Goal: Transaction & Acquisition: Obtain resource

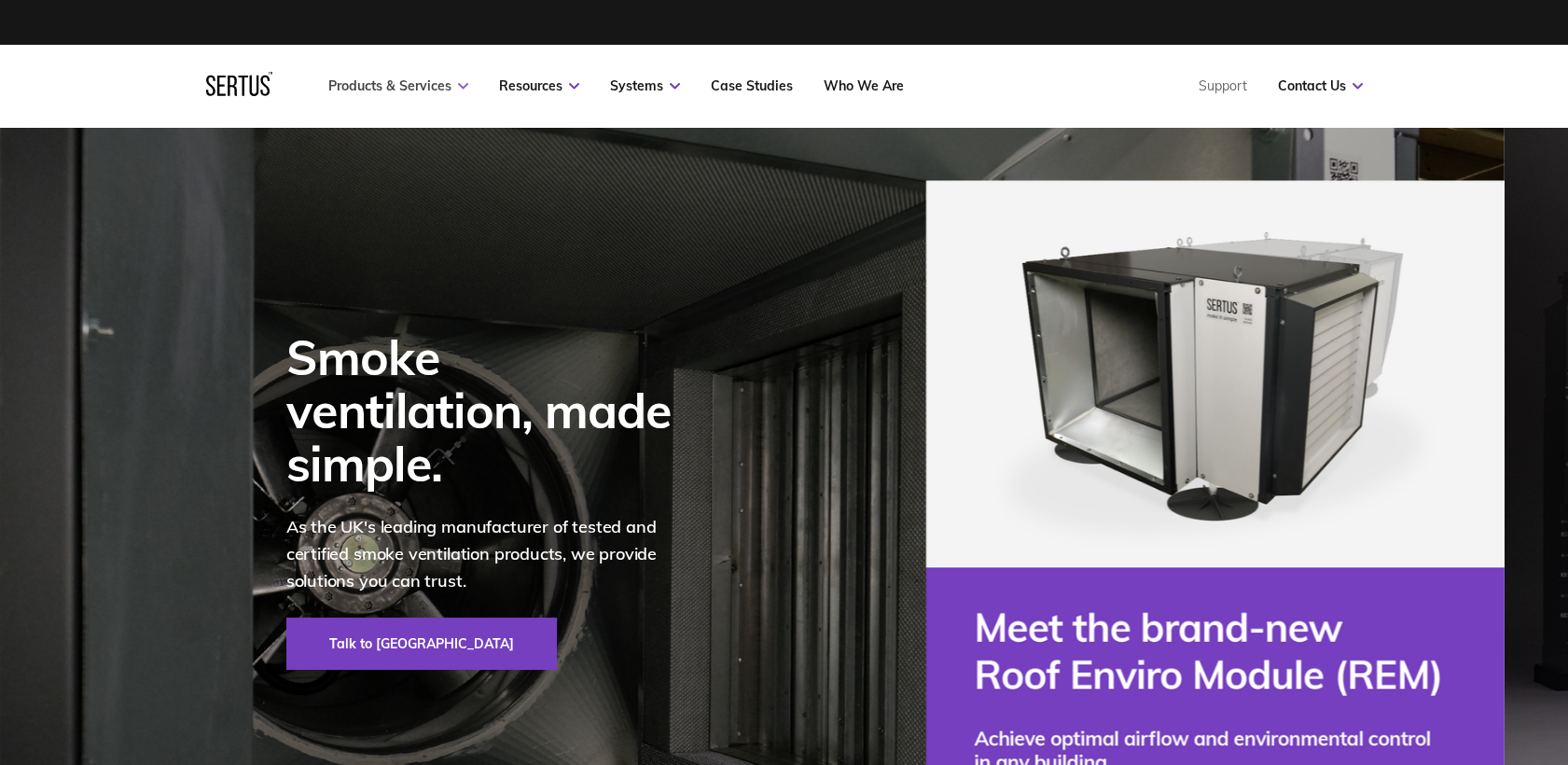
click at [445, 86] on link "Products & Services" at bounding box center [399, 86] width 140 height 17
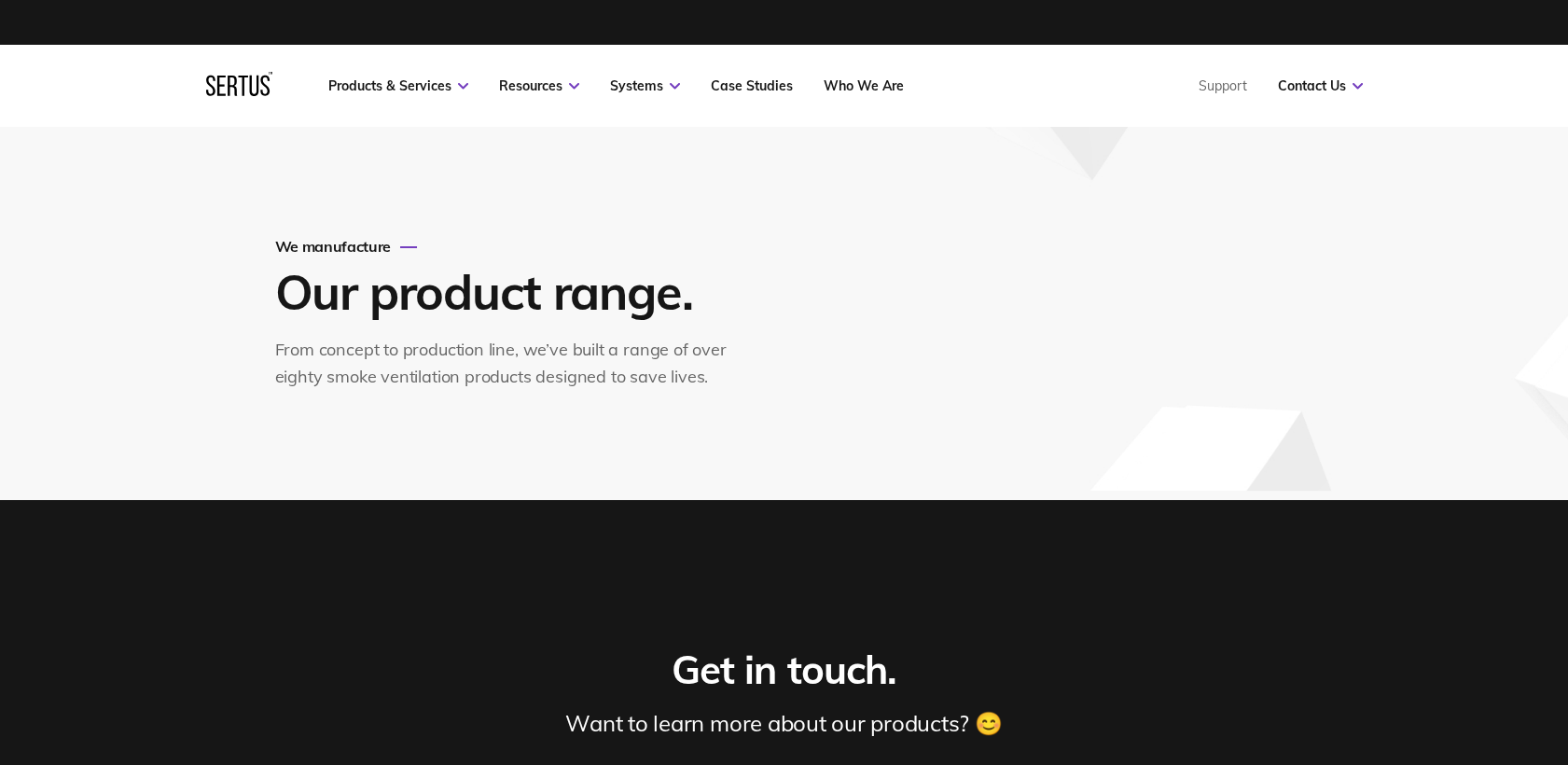
click at [239, 75] on icon at bounding box center [239, 84] width 66 height 24
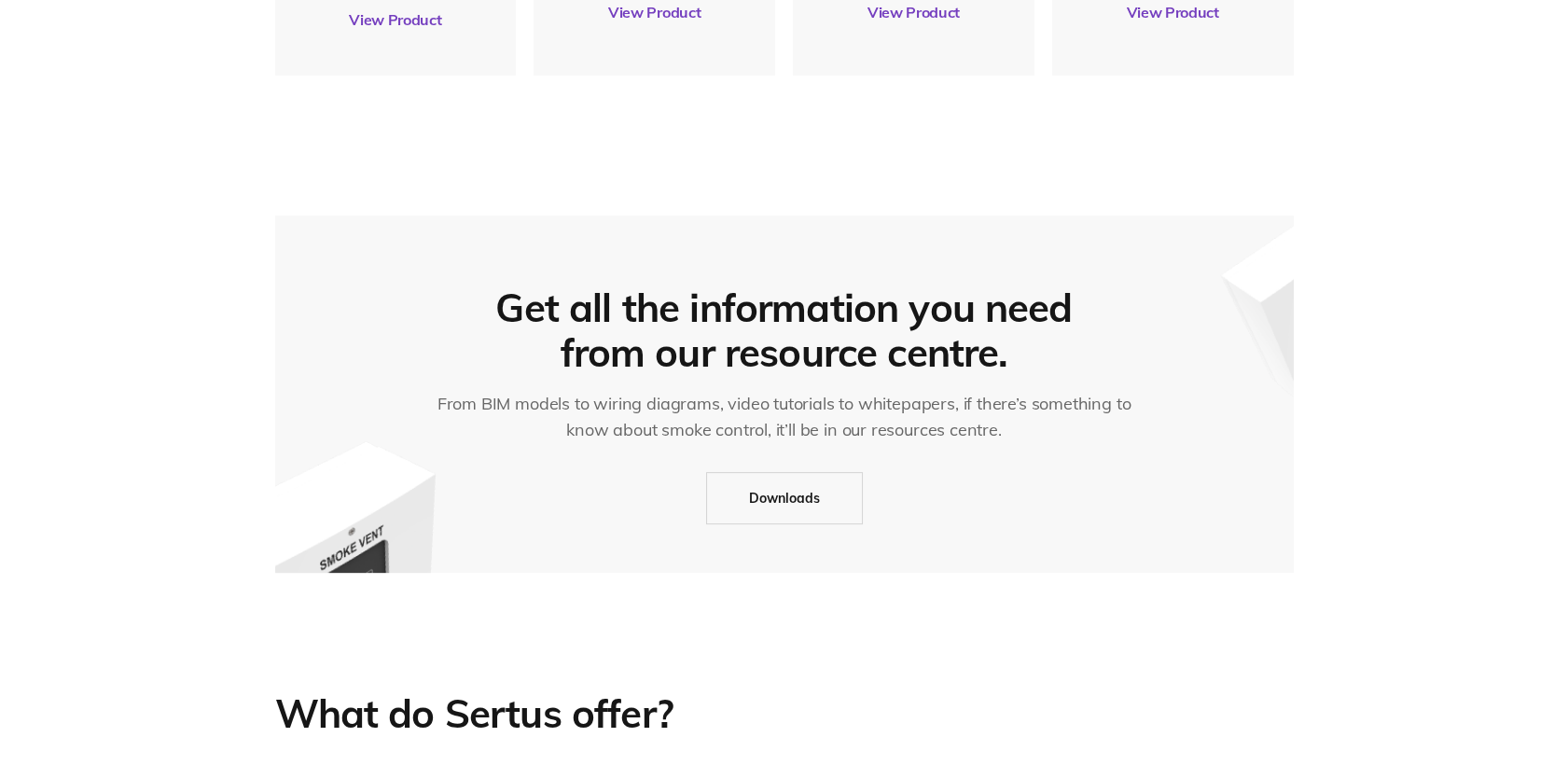
scroll to position [1244, 0]
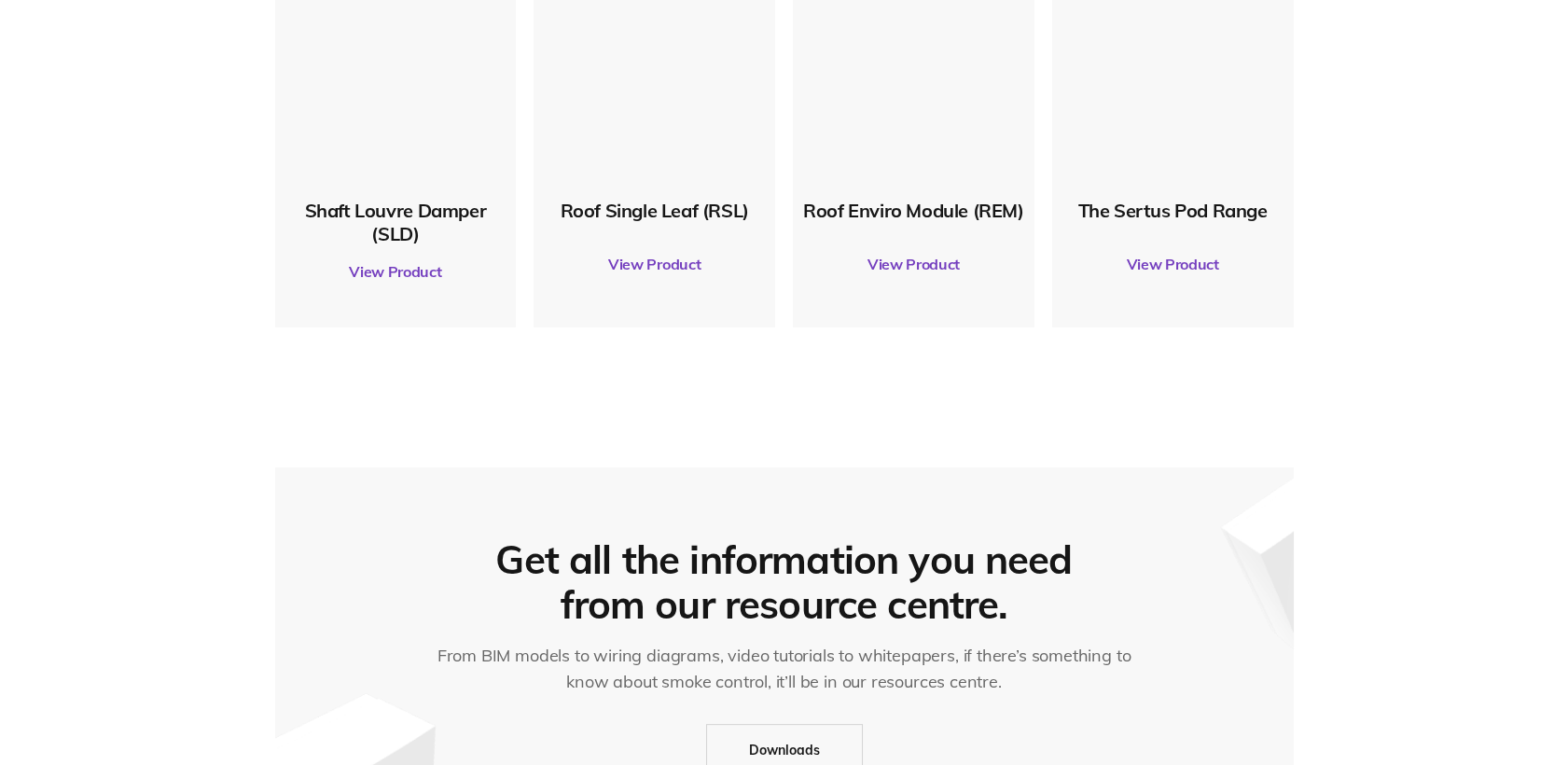
click at [1168, 265] on link "View Product" at bounding box center [1172, 265] width 223 height 53
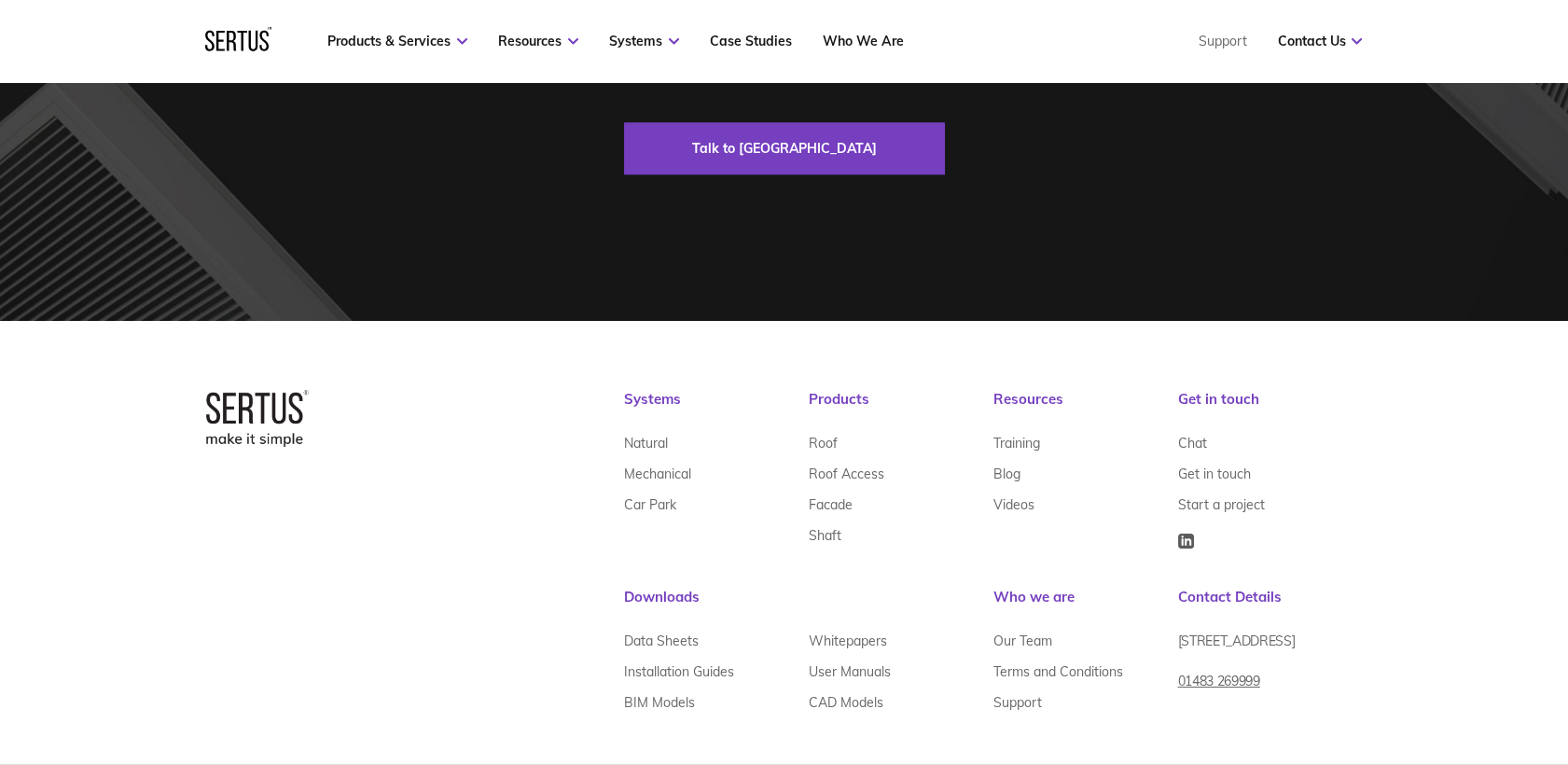
scroll to position [3992, 0]
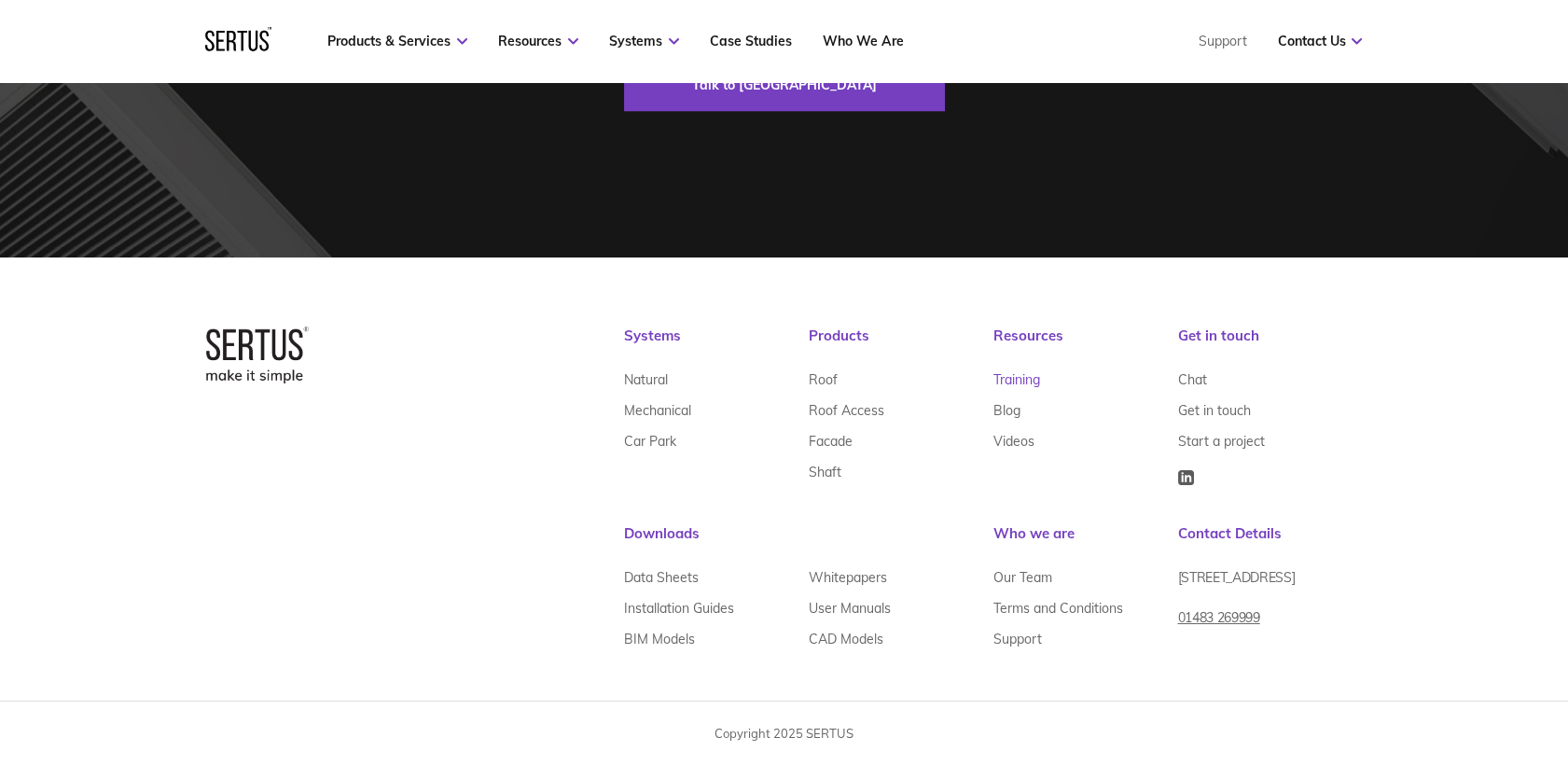
click at [1022, 380] on link "Training" at bounding box center [1016, 380] width 47 height 31
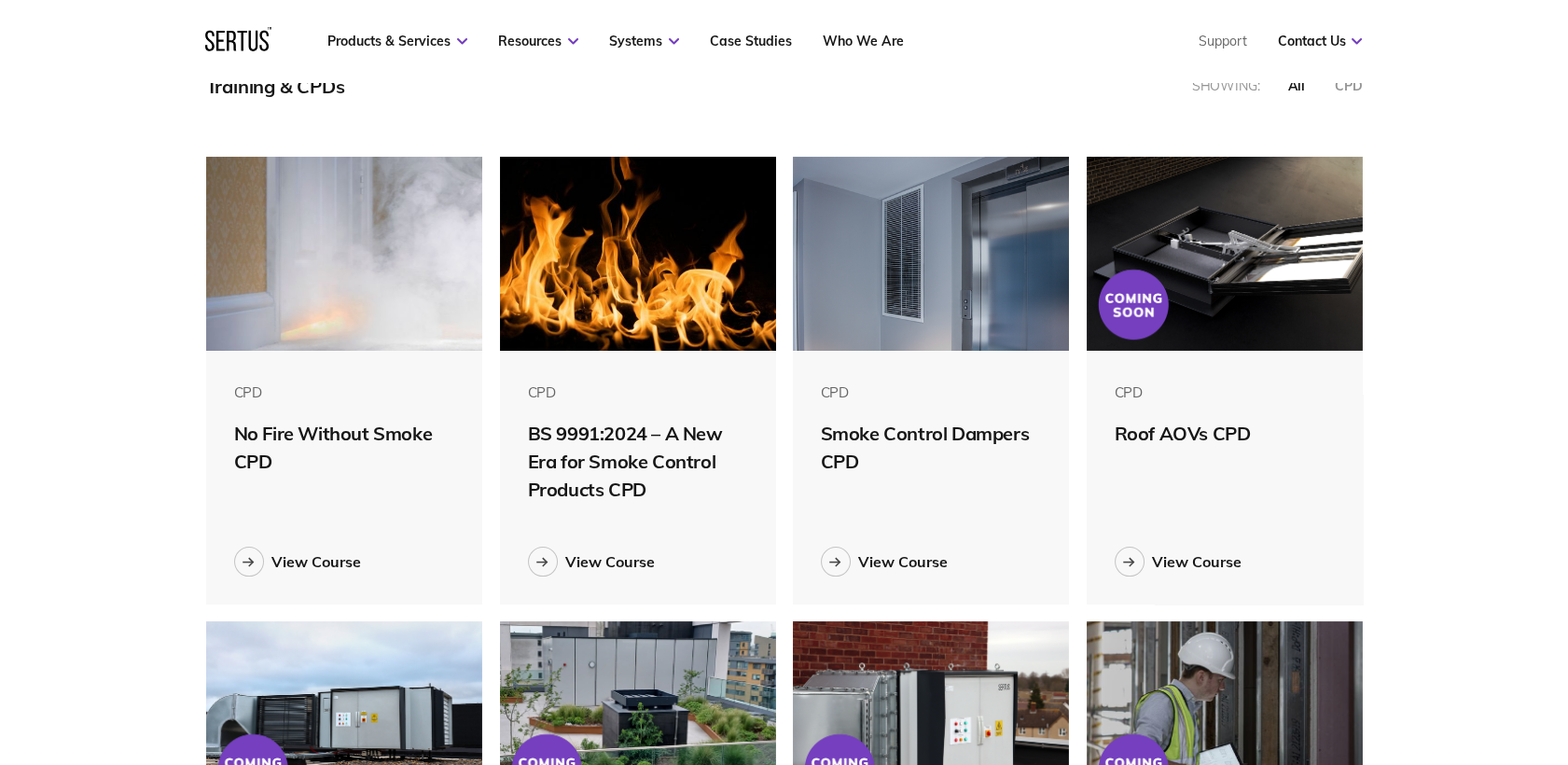
scroll to position [415, 0]
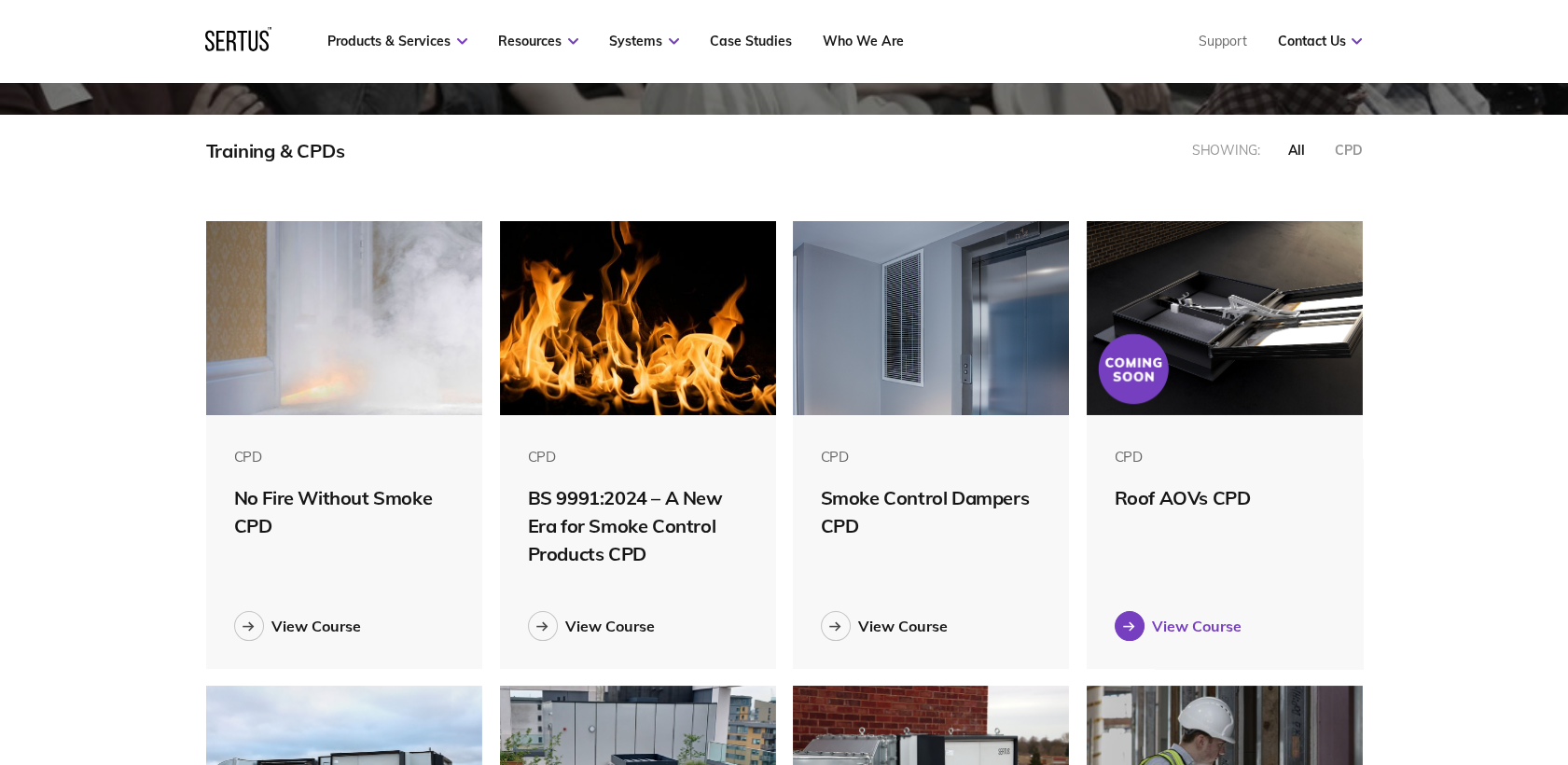
click at [1215, 626] on div "View Course" at bounding box center [1196, 626] width 89 height 18
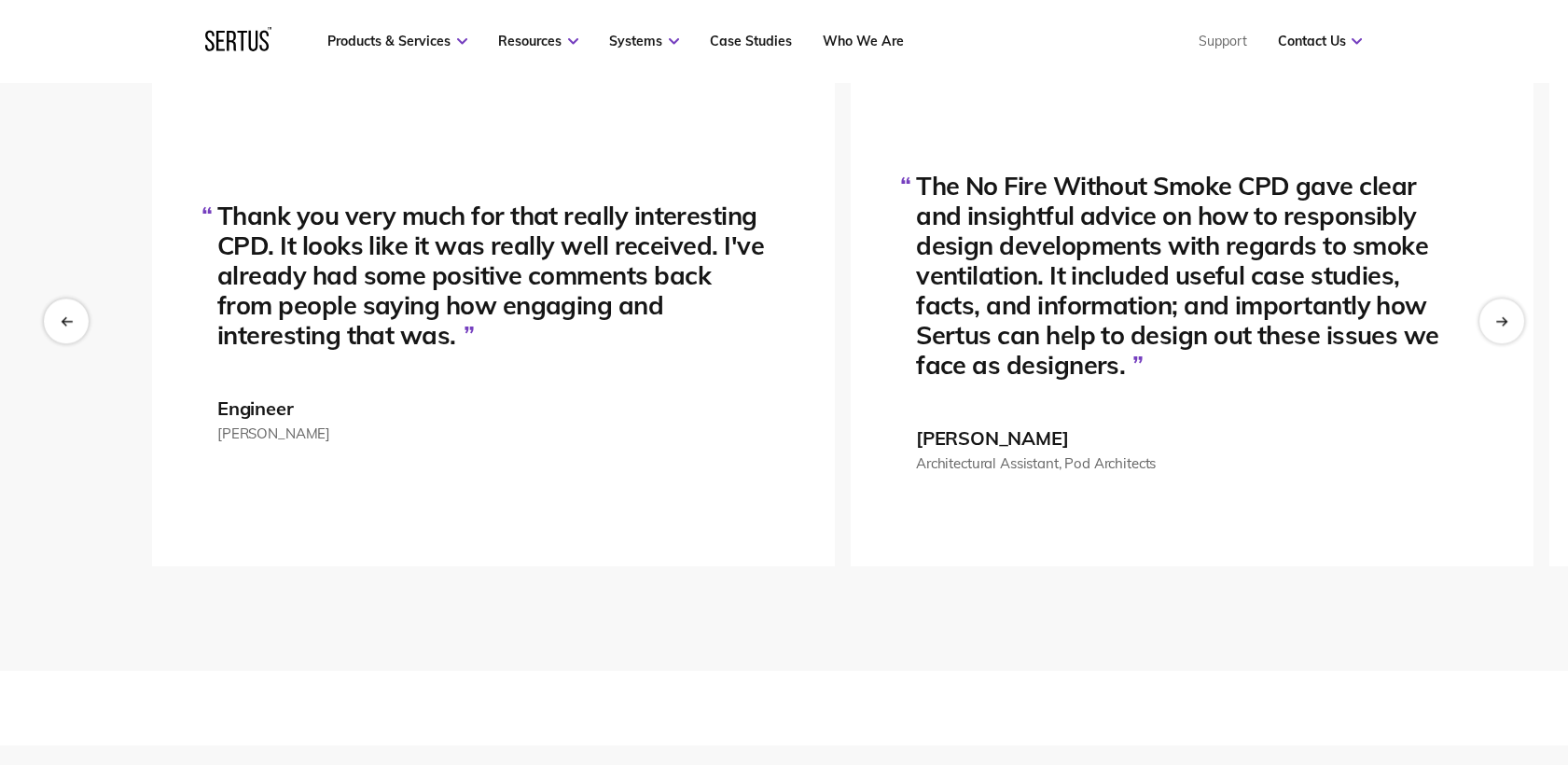
scroll to position [3214, 0]
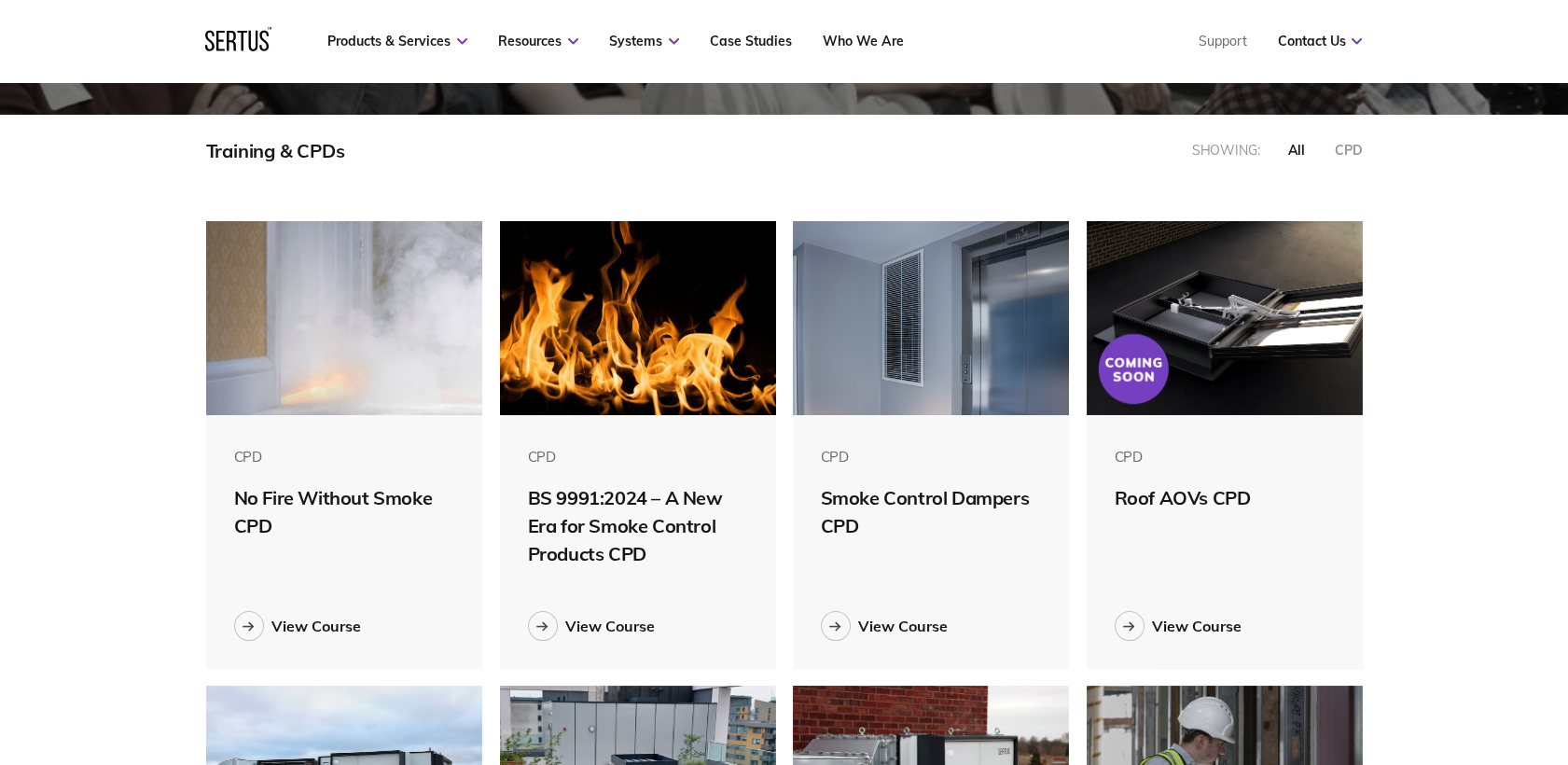
scroll to position [944, 1190]
click at [998, 495] on div "Smoke Control Dampers CPD" at bounding box center [931, 513] width 221 height 56
click at [895, 626] on div "View Course" at bounding box center [903, 626] width 89 height 18
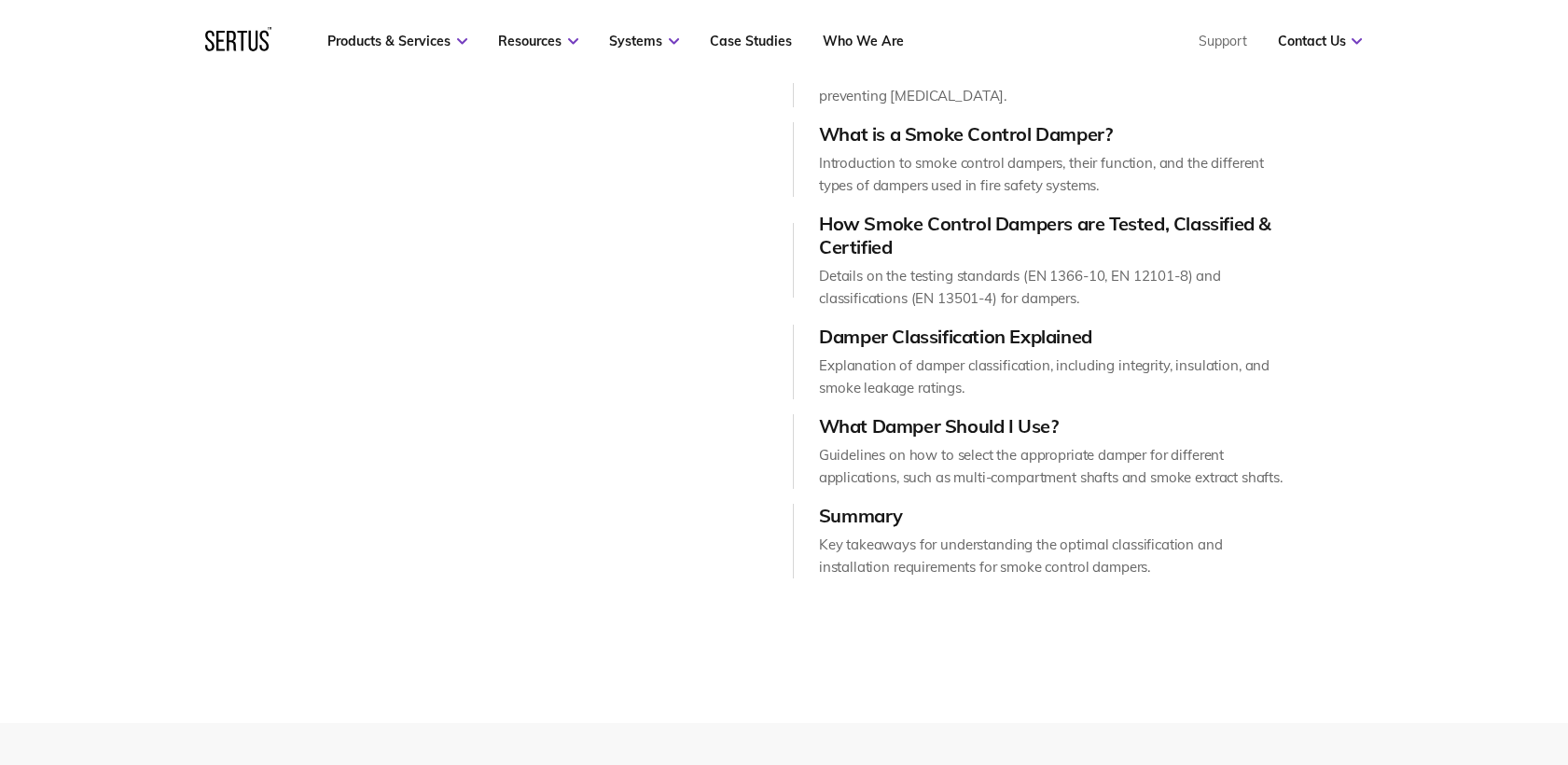
scroll to position [2177, 0]
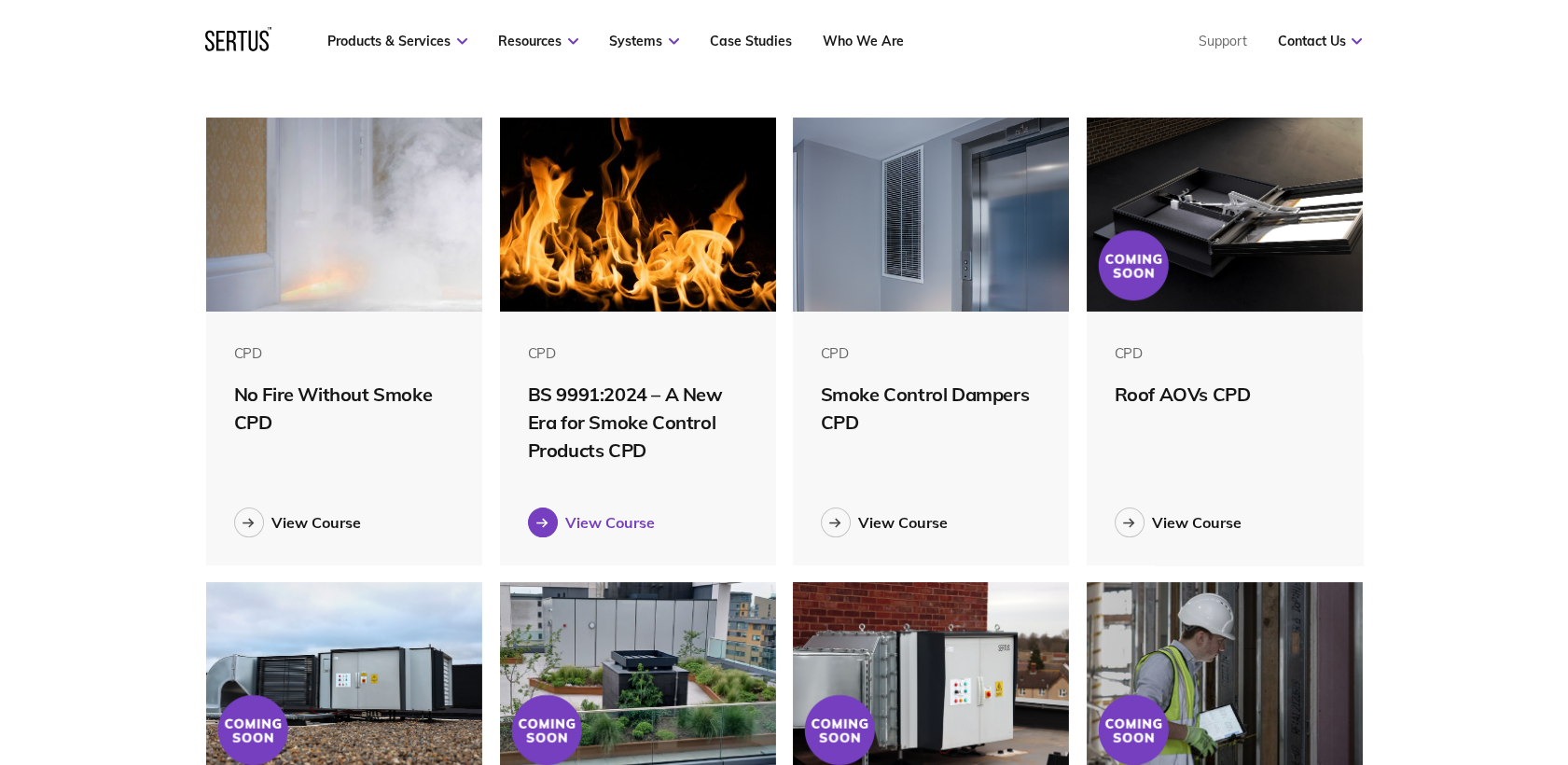
click at [631, 516] on div "View Course" at bounding box center [610, 522] width 89 height 18
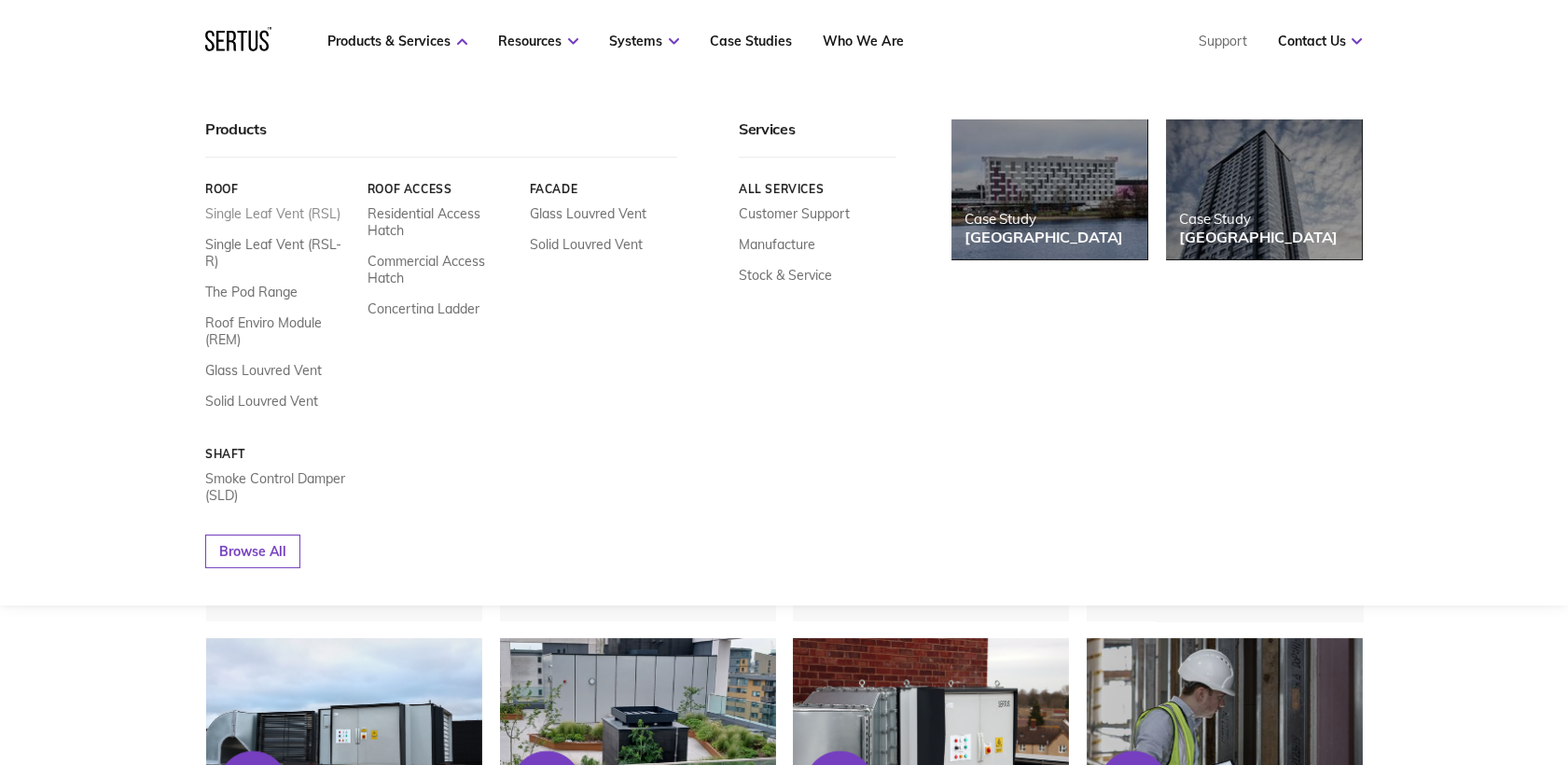
click at [267, 219] on link "Single Leaf Vent (RSL)" at bounding box center [272, 213] width 135 height 17
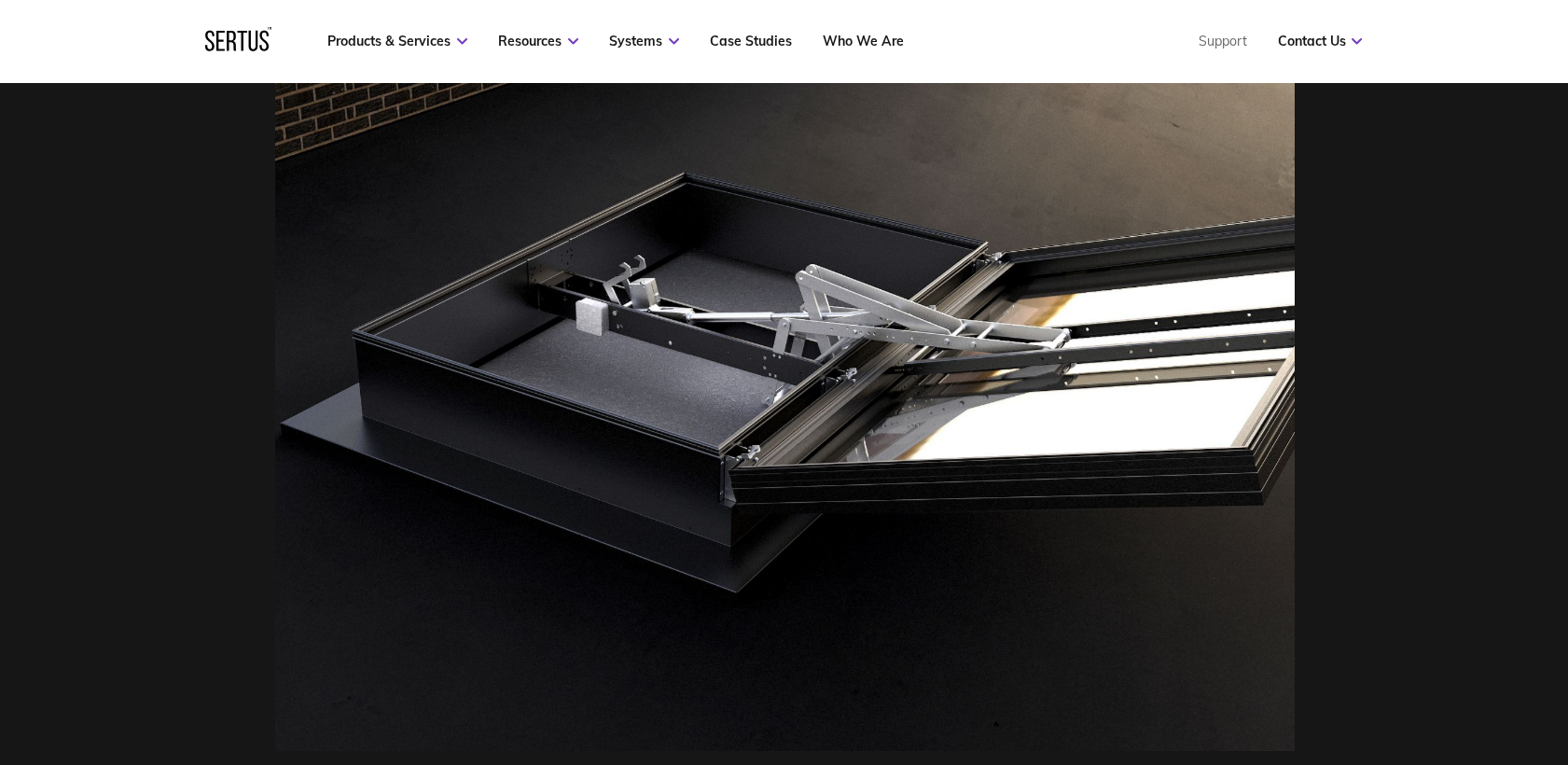
scroll to position [377, 0]
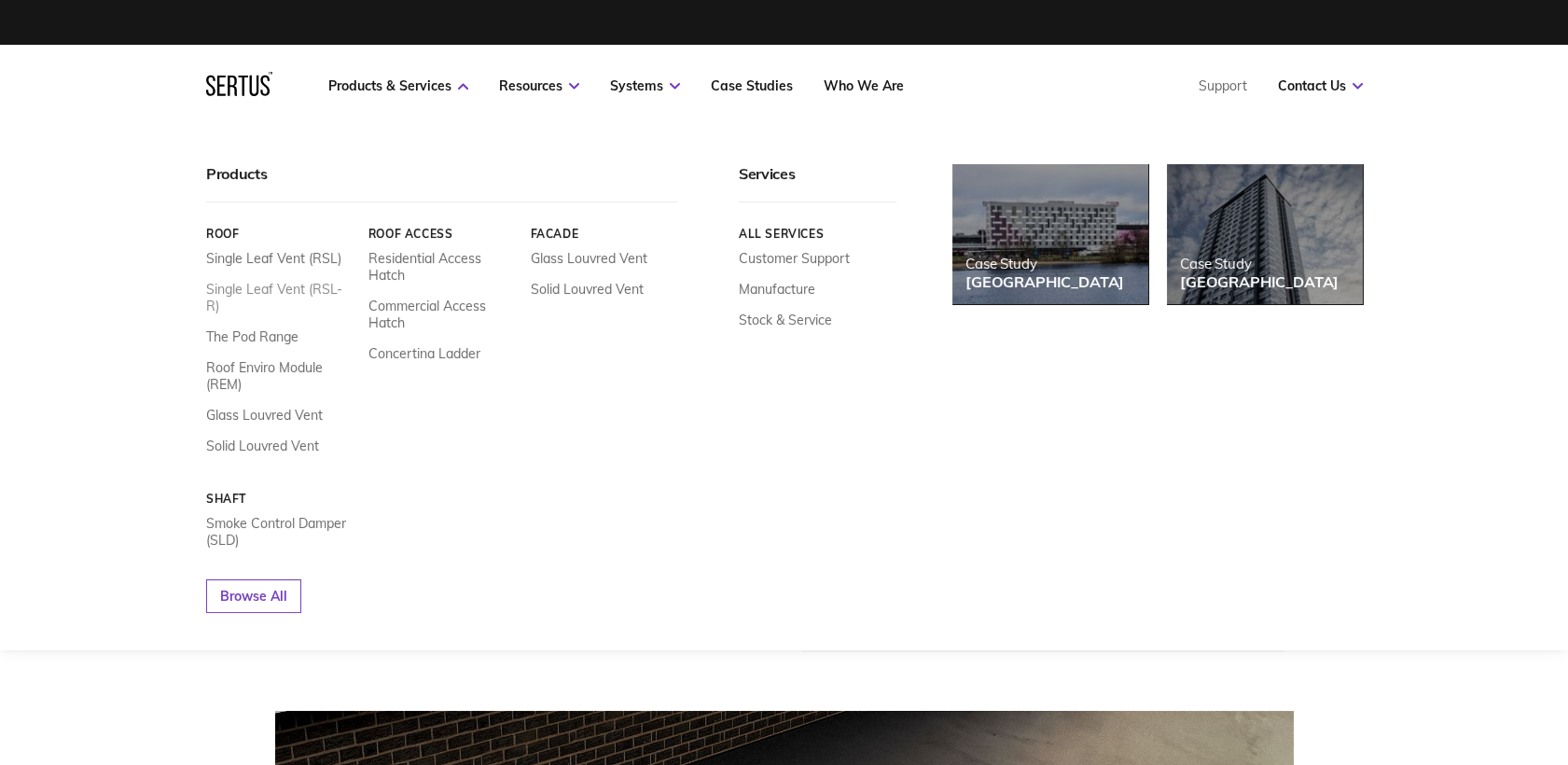
click at [296, 287] on link "Single Leaf Vent (RSL-R)" at bounding box center [280, 298] width 148 height 34
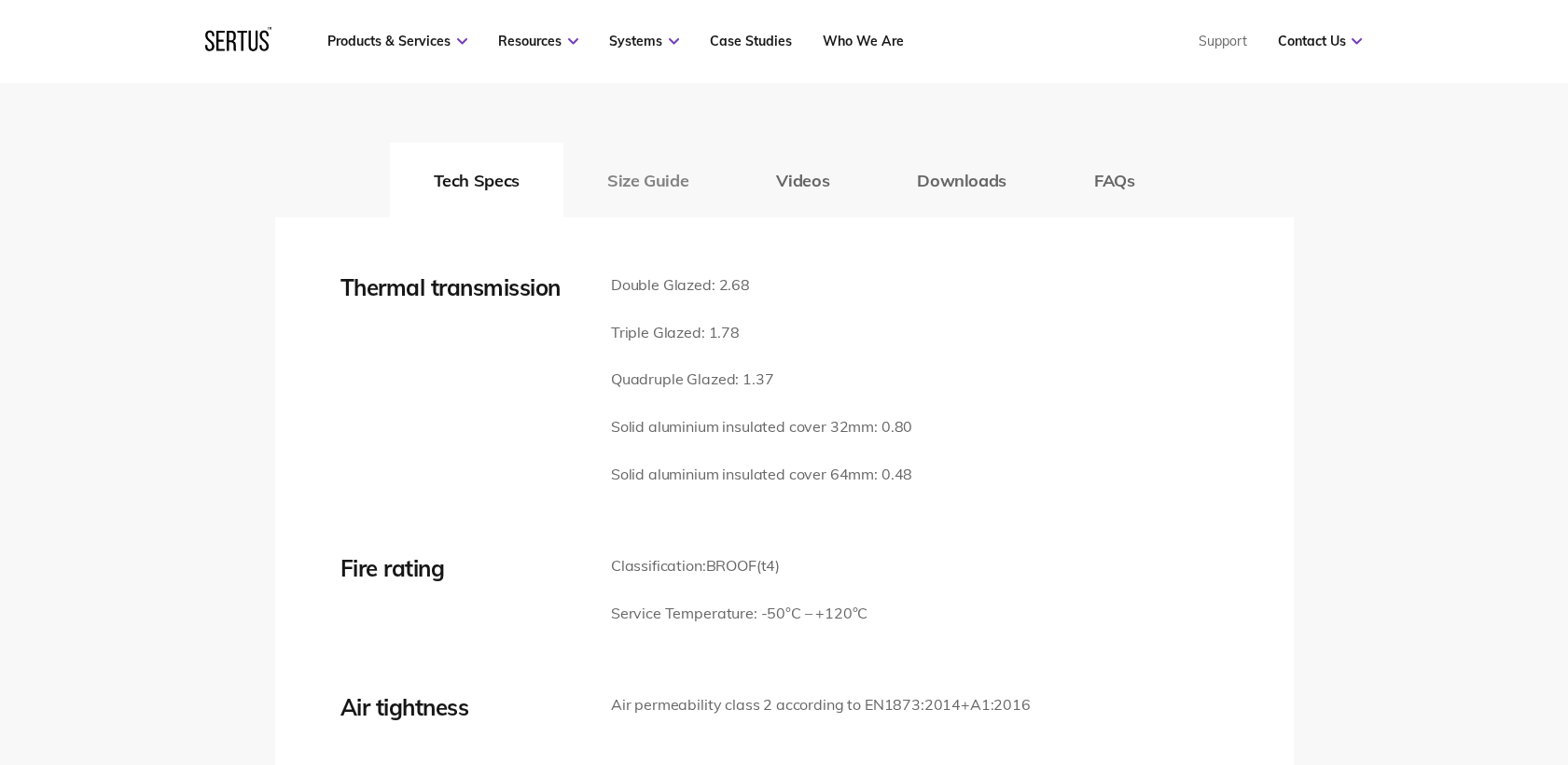
click at [646, 179] on button "Size Guide" at bounding box center [648, 180] width 169 height 75
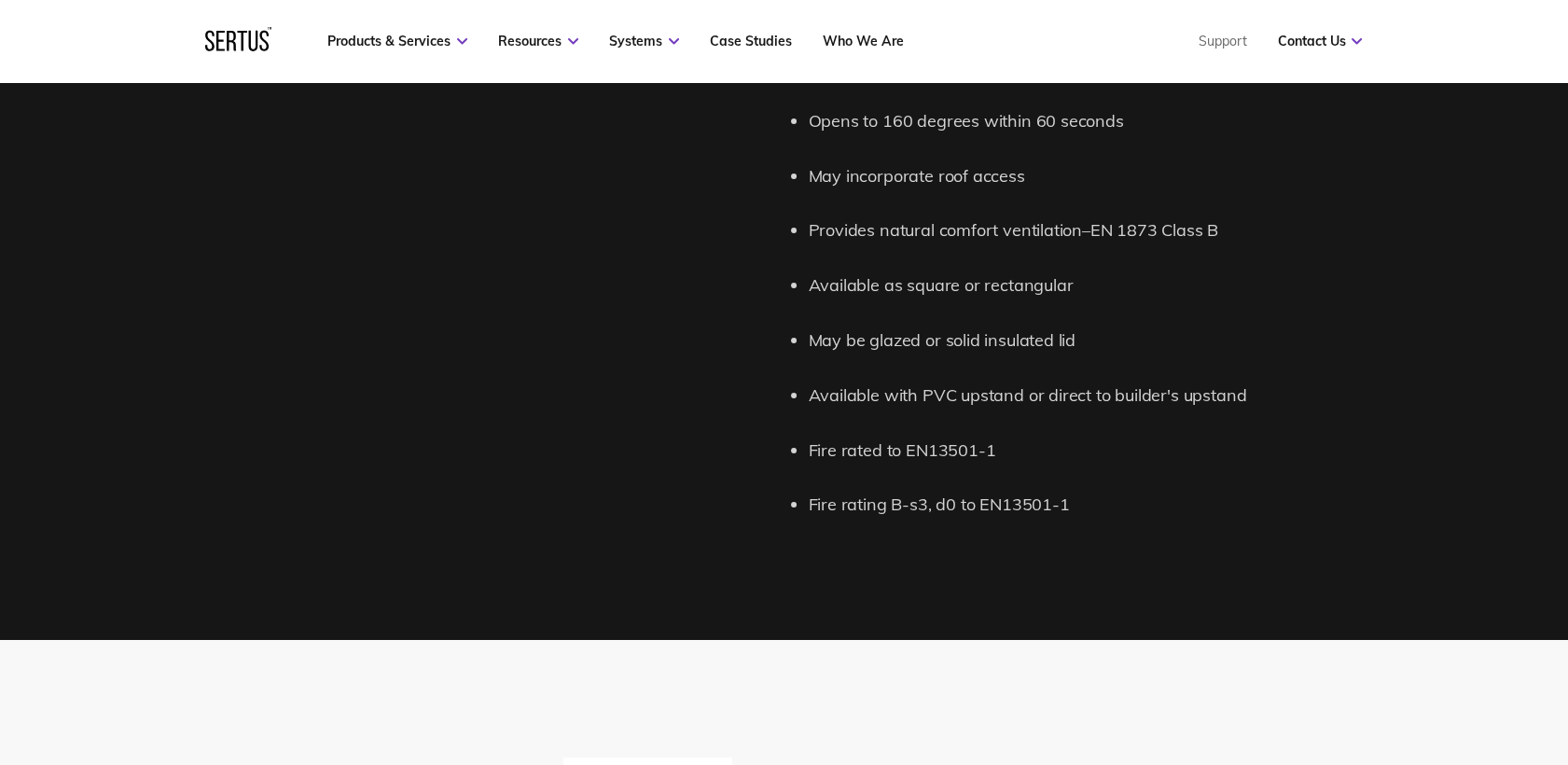
scroll to position [2695, 0]
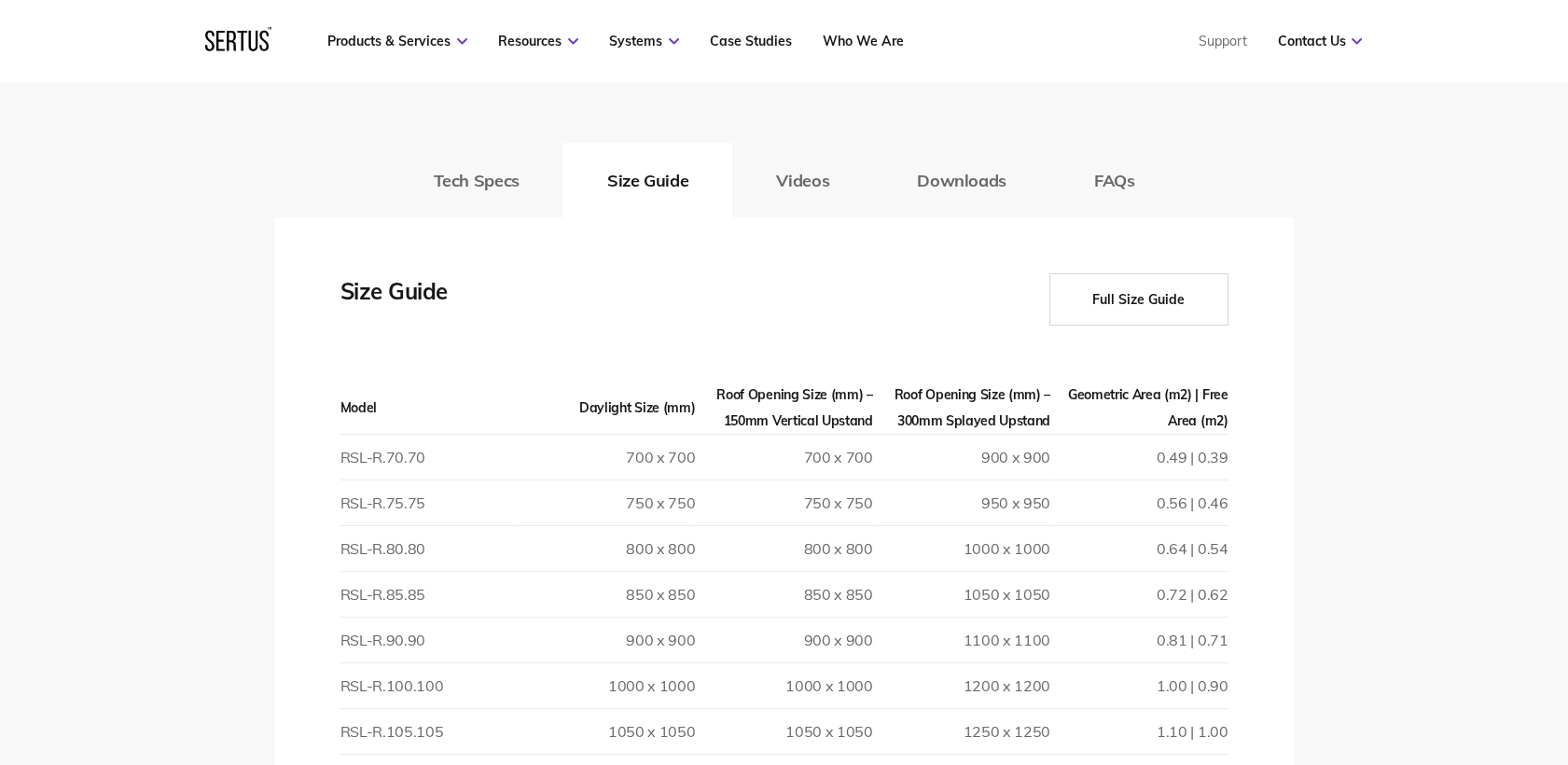
click at [1142, 284] on button "Full Size Guide" at bounding box center [1139, 300] width 179 height 53
click at [1129, 297] on button "Full Size Guide" at bounding box center [1139, 300] width 179 height 53
click at [1140, 300] on button "Full Size Guide" at bounding box center [1139, 300] width 179 height 53
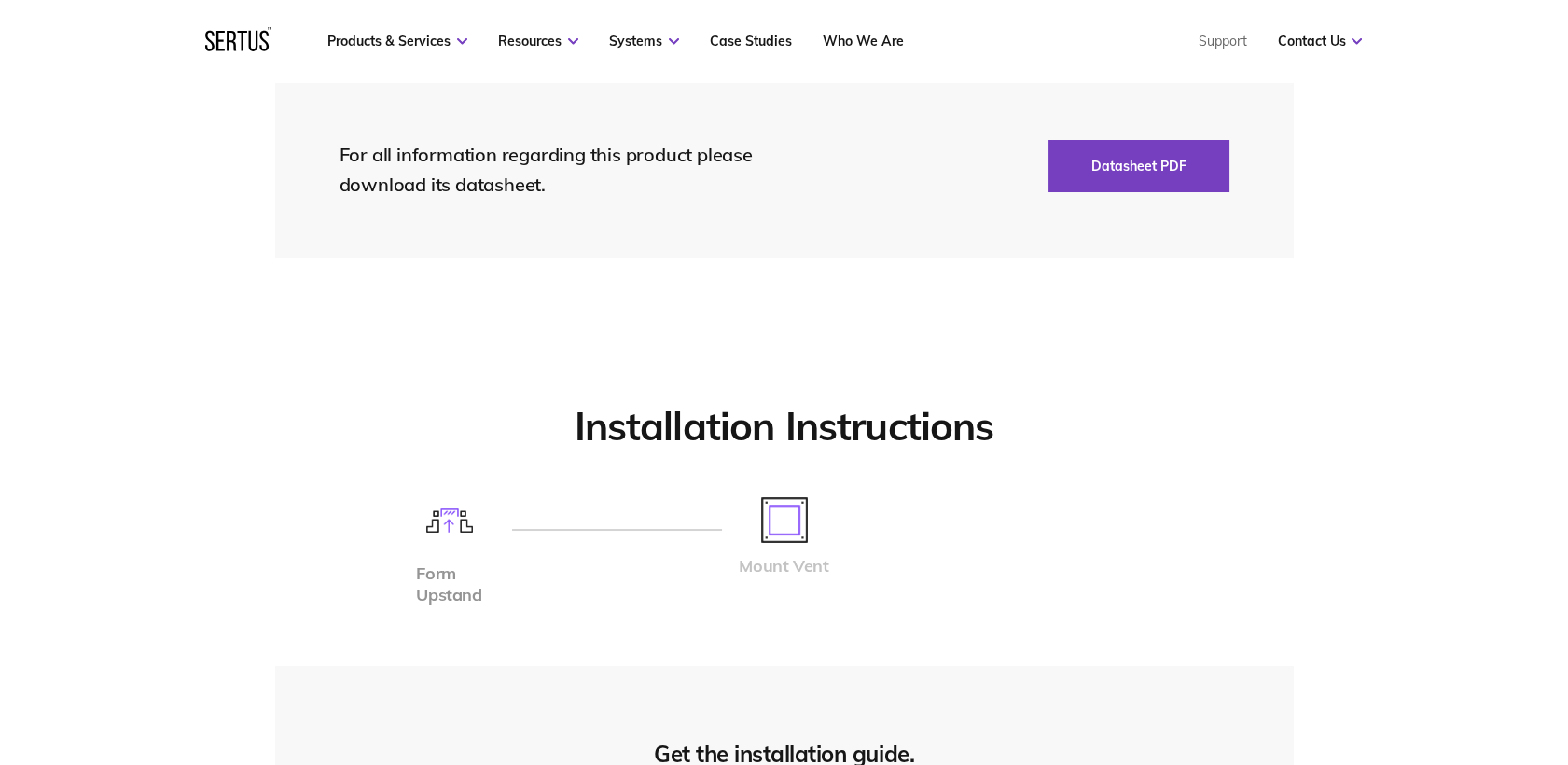
scroll to position [5703, 0]
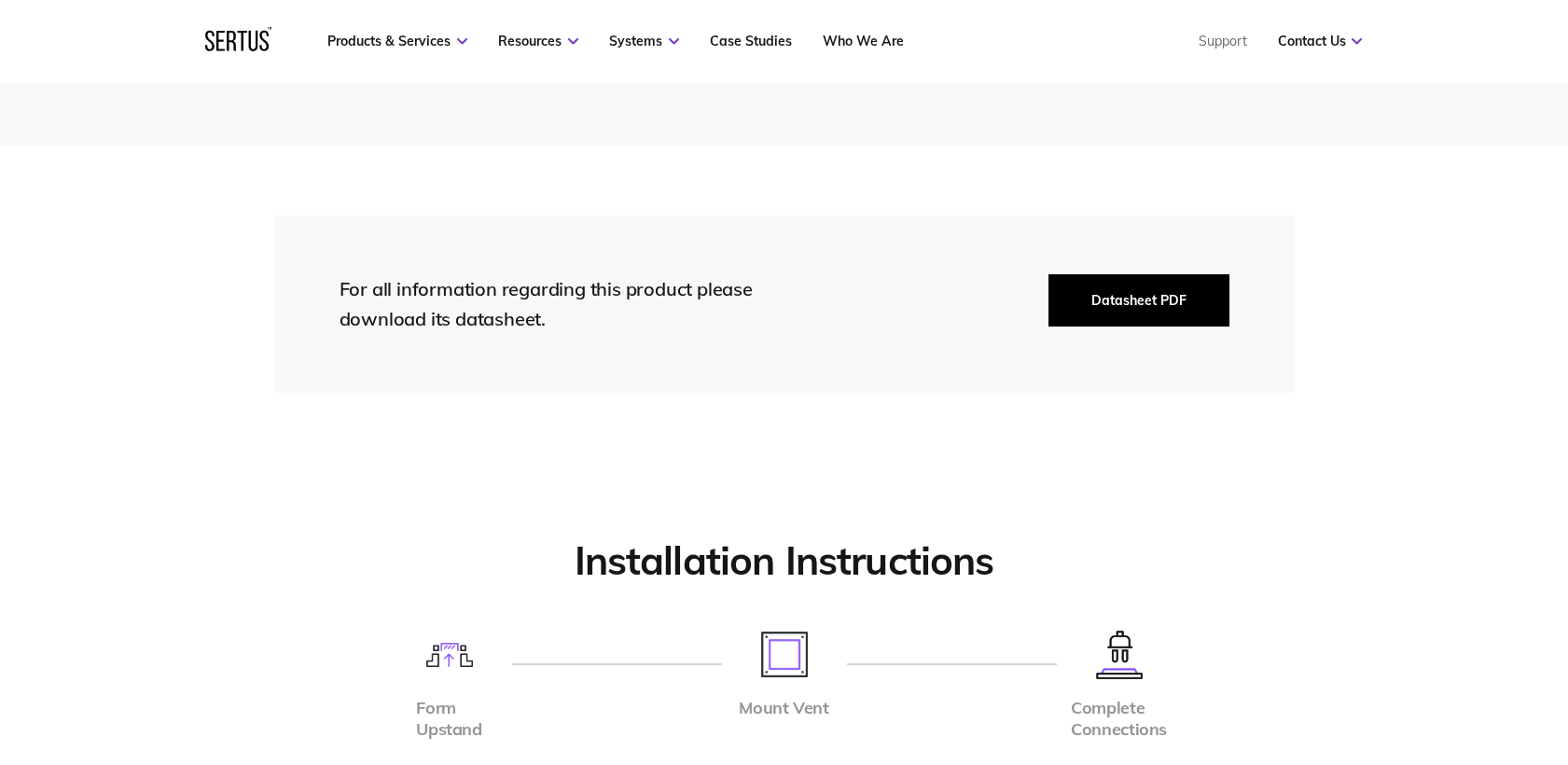
click at [1132, 311] on button "Datasheet PDF" at bounding box center [1139, 301] width 181 height 53
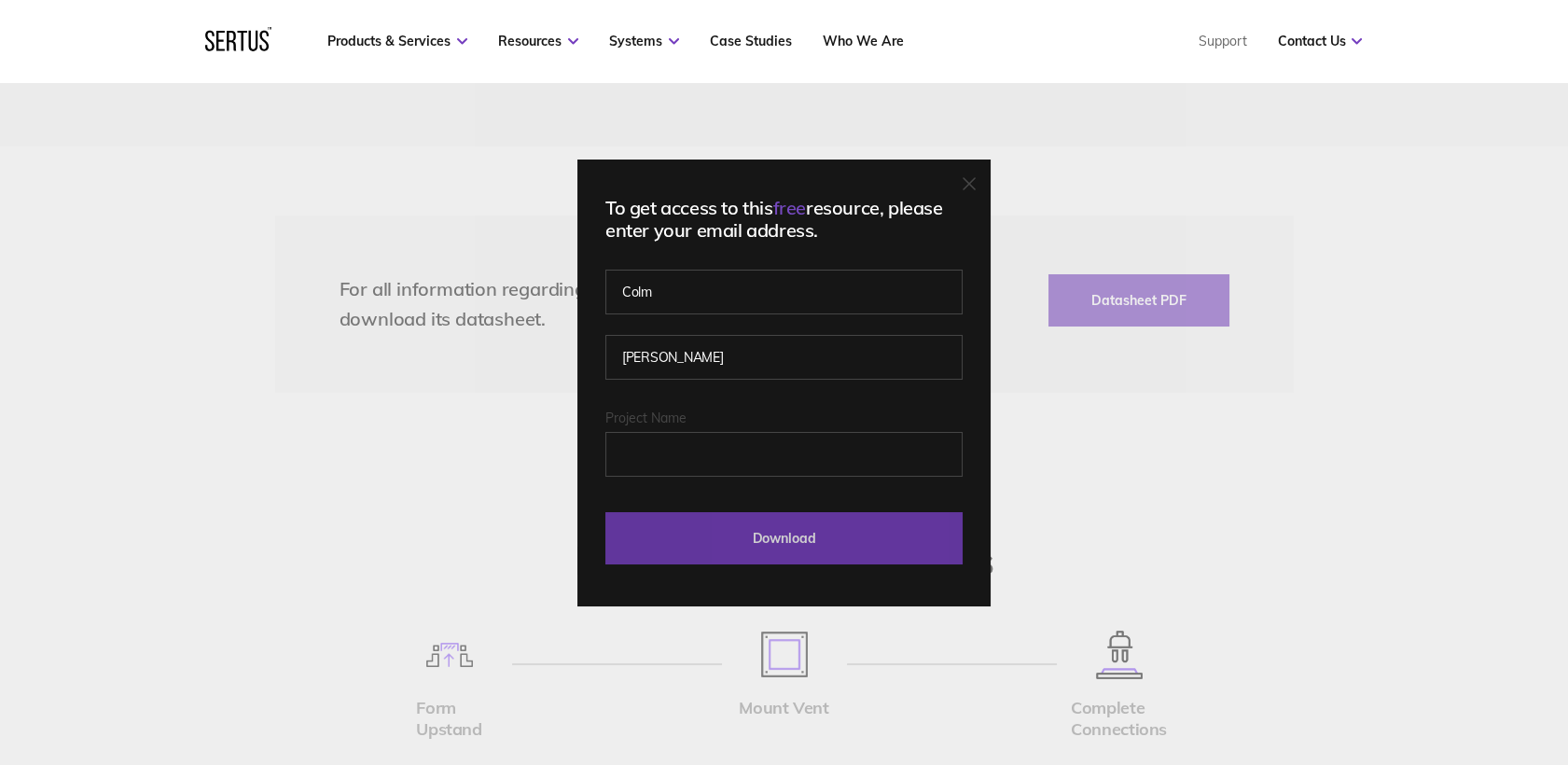
click at [828, 533] on input "Download" at bounding box center [783, 538] width 357 height 53
